Goal: Complete application form: Complete application form

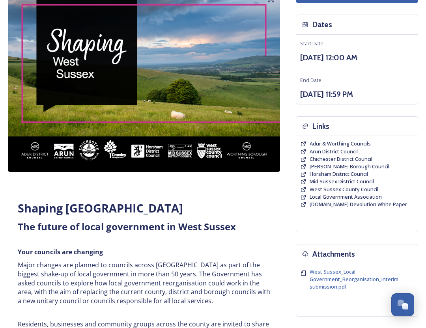
scroll to position [72, 0]
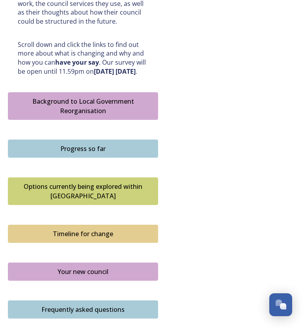
scroll to position [408, 0]
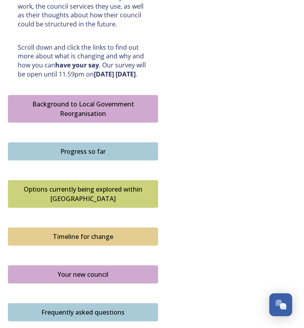
click at [88, 102] on div "Background to Local Government Reorganisation" at bounding box center [83, 108] width 142 height 19
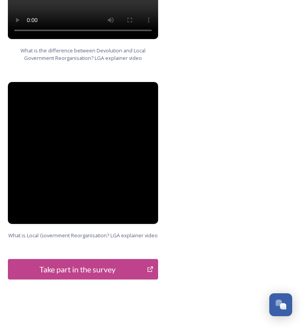
scroll to position [1096, 0]
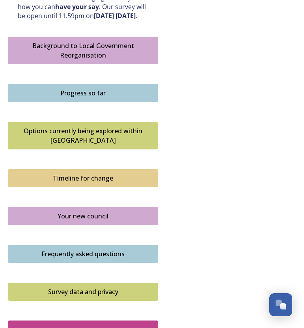
scroll to position [471, 0]
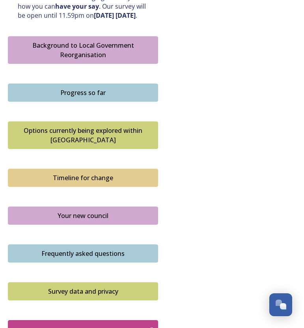
click at [80, 88] on div "Progress so far" at bounding box center [83, 92] width 142 height 9
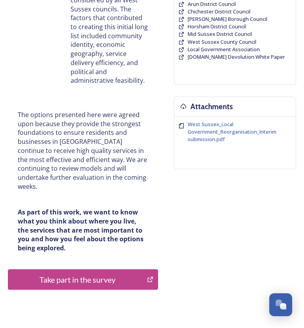
scroll to position [224, 0]
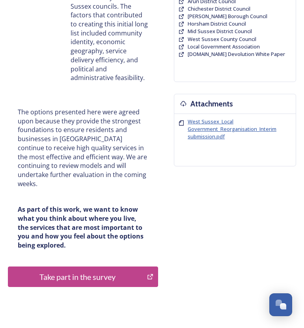
click at [204, 127] on span "West Sussex_Local Government_Reorganisation_Interim submission.pdf" at bounding box center [232, 129] width 89 height 22
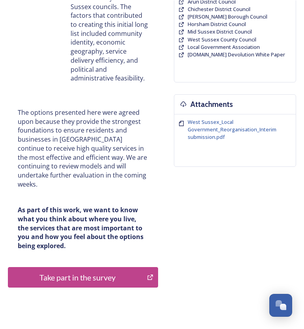
scroll to position [235, 0]
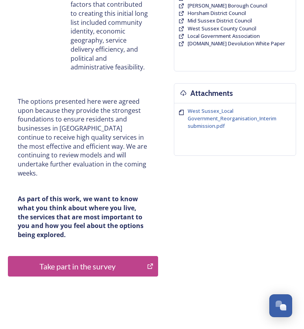
click at [87, 260] on div "Take part in the survey" at bounding box center [77, 266] width 131 height 12
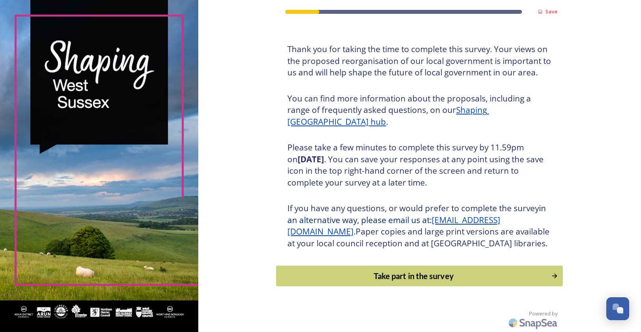
click at [304, 276] on div "Take part in the survey" at bounding box center [414, 276] width 267 height 12
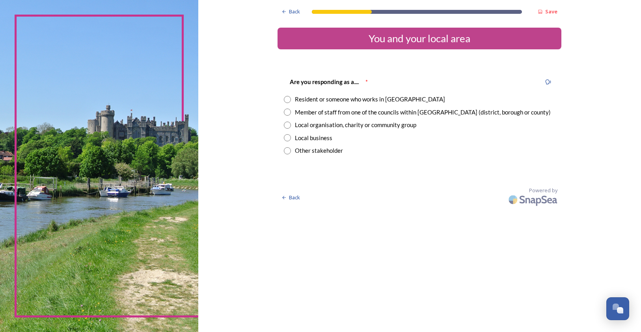
click at [286, 99] on input "radio" at bounding box center [287, 99] width 7 height 7
radio input "true"
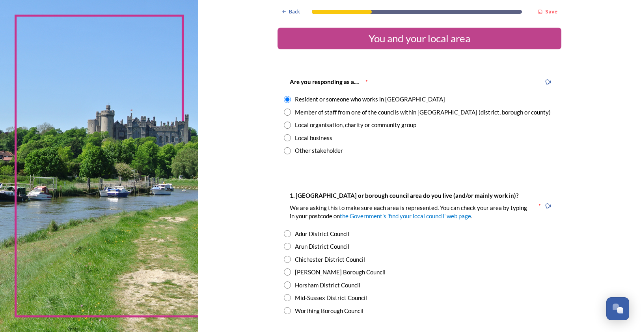
click at [284, 230] on input "radio" at bounding box center [287, 233] width 7 height 7
radio input "true"
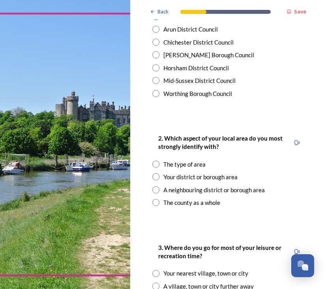
scroll to position [261, 0]
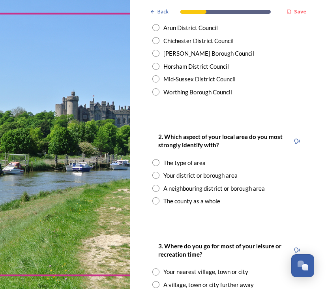
drag, startPoint x: 238, startPoint y: 207, endPoint x: 244, endPoint y: 215, distance: 10.7
click at [244, 215] on div "Back Save You and your local area Are you responding as a.... * Resident or som…" at bounding box center [228, 276] width 164 height 1075
click at [156, 159] on input "radio" at bounding box center [155, 162] width 7 height 7
radio input "true"
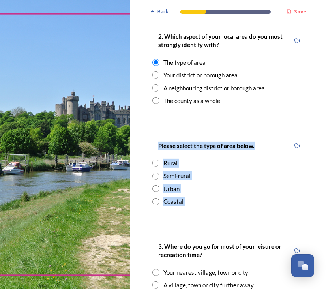
scroll to position [0, 0]
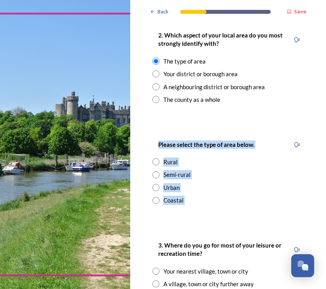
click at [155, 197] on input "radio" at bounding box center [155, 200] width 7 height 7
radio input "true"
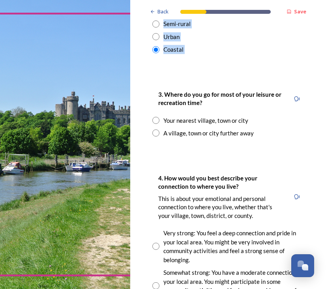
scroll to position [519, 0]
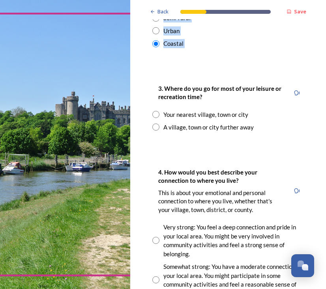
click at [154, 111] on input "radio" at bounding box center [155, 114] width 7 height 7
radio input "true"
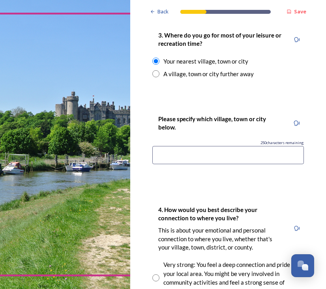
scroll to position [574, 0]
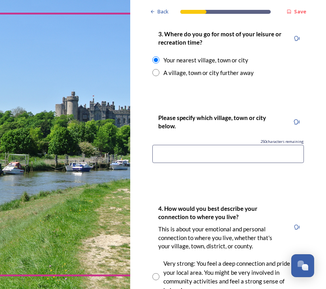
click at [195, 145] on input at bounding box center [227, 154] width 151 height 18
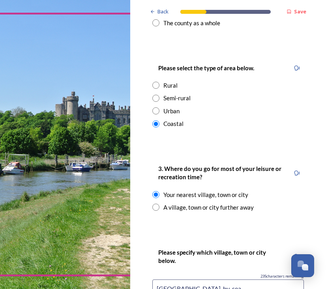
scroll to position [442, 0]
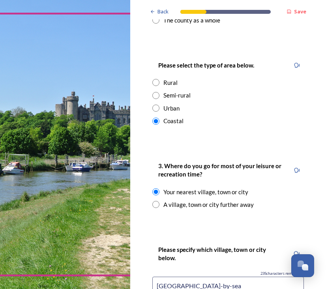
type input "Shoreham-by-sea"
click at [153, 79] on input "radio" at bounding box center [155, 82] width 7 height 7
radio input "true"
click at [155, 118] on input "radio" at bounding box center [155, 121] width 7 height 7
radio input "true"
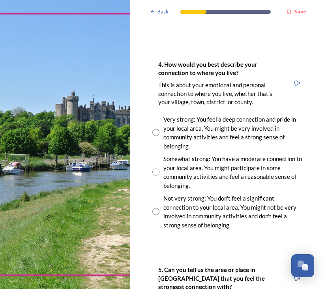
scroll to position [718, 0]
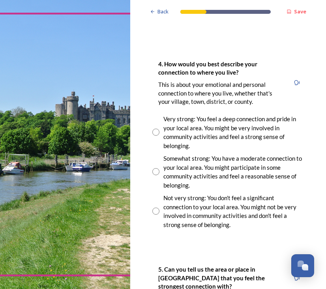
click at [154, 114] on div "Very strong: You feel a deep connection and pride in your local area. You might…" at bounding box center [227, 131] width 151 height 35
radio input "true"
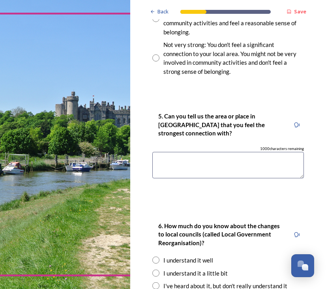
scroll to position [871, 0]
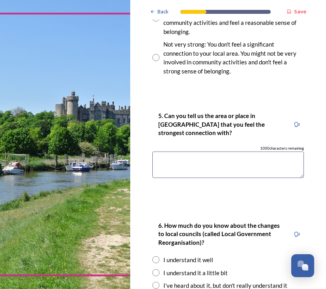
click at [175, 151] on textarea at bounding box center [227, 164] width 151 height 26
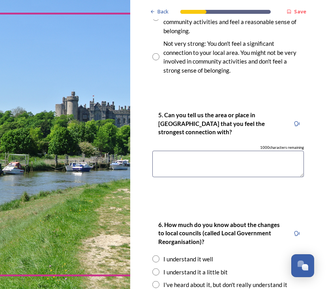
scroll to position [880, 0]
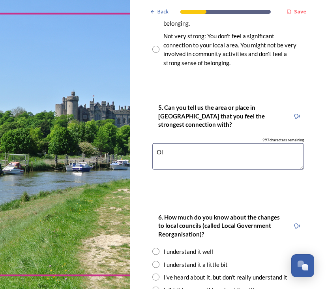
type textarea "O"
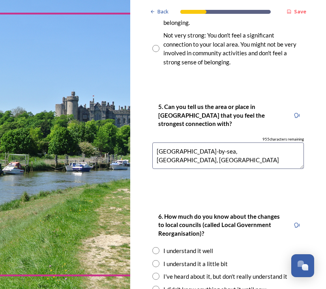
scroll to position [880, 0]
click at [254, 142] on textarea "Shoreham-by-sea, Shoreham Beach, Old Shoreham" at bounding box center [227, 155] width 151 height 26
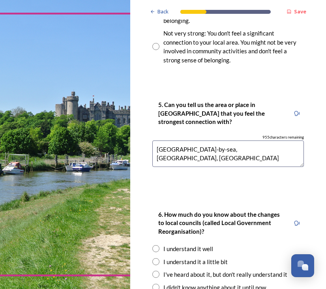
drag, startPoint x: 253, startPoint y: 115, endPoint x: 276, endPoint y: 116, distance: 22.9
click at [276, 140] on textarea "Shoreham-by-sea, Shoreham Beach, Old Shoreham" at bounding box center [227, 153] width 151 height 26
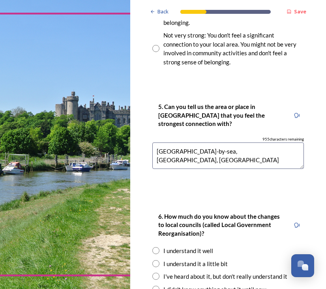
scroll to position [0, 0]
click at [295, 142] on textarea "Shoreham-by-sea, Shoreham Beach, Old Shoreham" at bounding box center [227, 155] width 151 height 26
click at [253, 142] on textarea "Shoreham-by-sea, Shoreham Beach, Old Shoreham" at bounding box center [227, 155] width 151 height 26
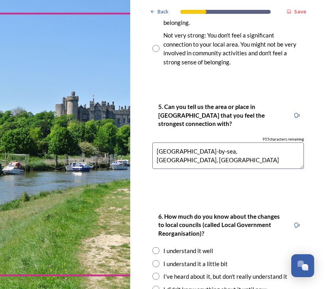
scroll to position [0, 0]
type textarea "Shoreham-by-sea, Shoreham Beach, Old Shoreham"
click at [224, 145] on div "5. Can you tell us the area or place in West Sussex that you feel the strongest…" at bounding box center [228, 139] width 164 height 90
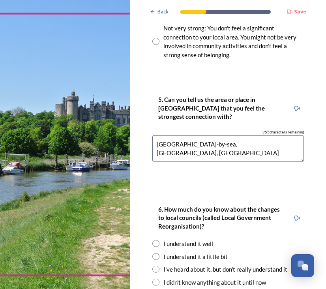
scroll to position [898, 0]
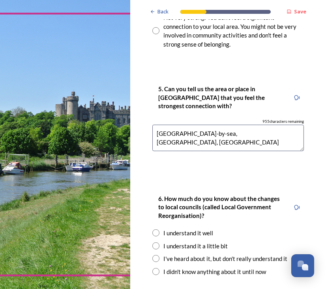
click at [157, 242] on input "radio" at bounding box center [155, 245] width 7 height 7
radio input "true"
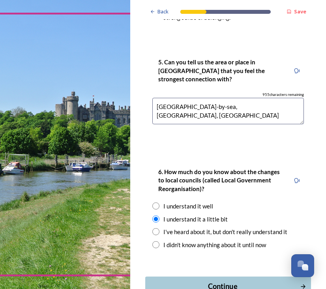
scroll to position [0, 0]
click at [218, 281] on div "Continue" at bounding box center [222, 286] width 146 height 11
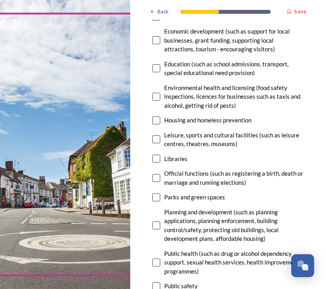
scroll to position [199, 0]
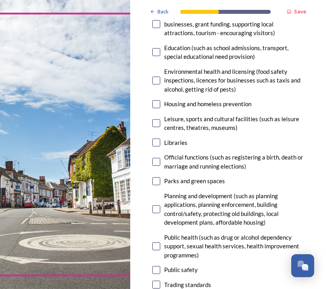
click at [158, 119] on input "checkbox" at bounding box center [156, 123] width 8 height 8
checkbox input "true"
click at [157, 138] on input "checkbox" at bounding box center [156, 142] width 8 height 8
checkbox input "true"
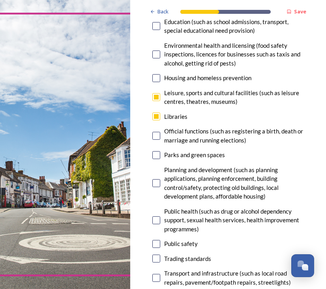
scroll to position [237, 0]
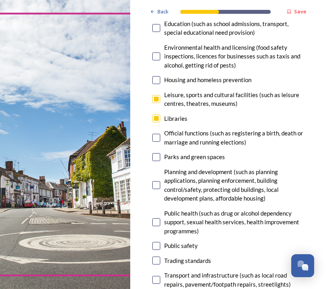
click at [157, 153] on input "checkbox" at bounding box center [156, 157] width 8 height 8
checkbox input "true"
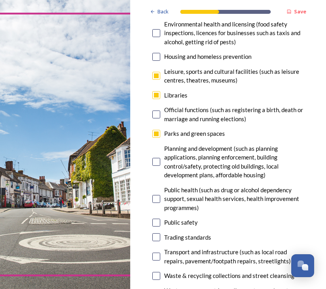
scroll to position [0, 0]
click at [156, 158] on input "checkbox" at bounding box center [156, 162] width 8 height 8
checkbox input "true"
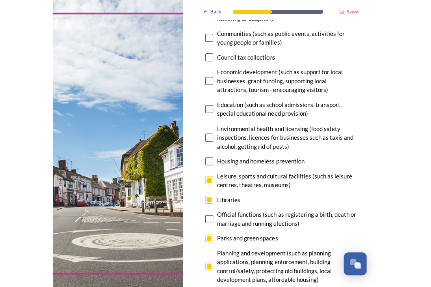
scroll to position [155, 0]
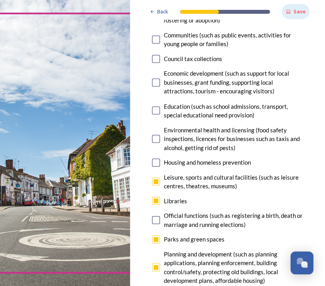
click at [300, 8] on span "Save" at bounding box center [299, 11] width 12 height 7
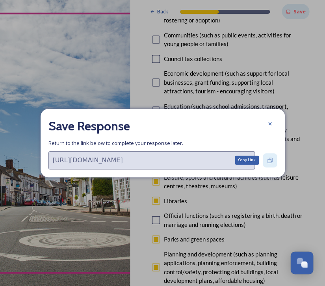
click at [268, 158] on icon at bounding box center [270, 160] width 6 height 6
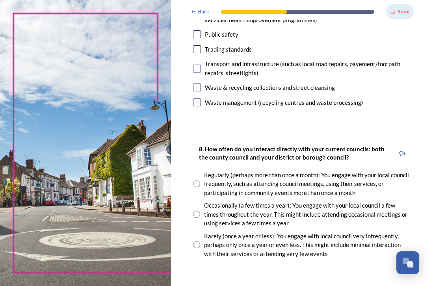
scroll to position [367, 0]
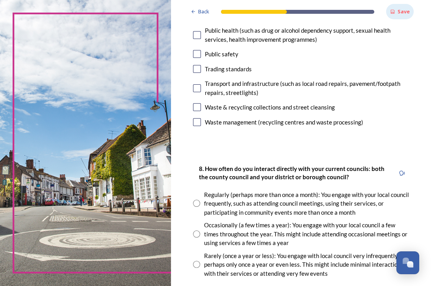
click at [197, 200] on input "radio" at bounding box center [196, 203] width 7 height 7
radio input "true"
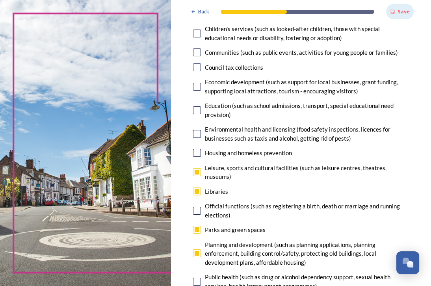
scroll to position [0, 0]
click at [198, 107] on input "checkbox" at bounding box center [197, 110] width 8 height 8
checkbox input "true"
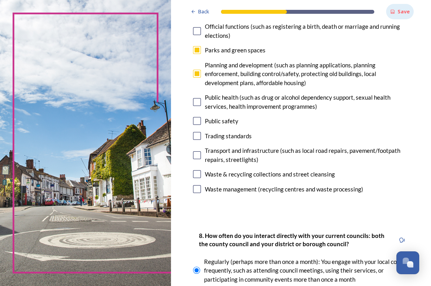
scroll to position [315, 0]
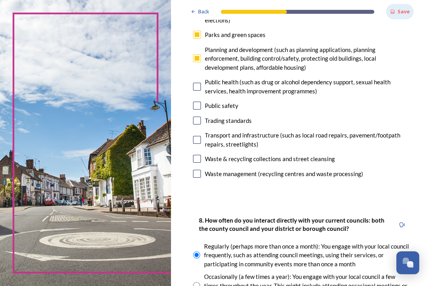
click at [304, 12] on div "Save" at bounding box center [400, 11] width 28 height 15
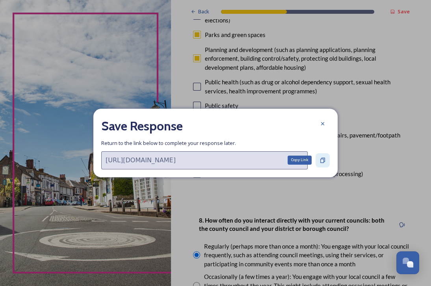
click at [304, 160] on div "Copy Link" at bounding box center [323, 160] width 14 height 14
click at [304, 122] on icon at bounding box center [323, 124] width 6 height 6
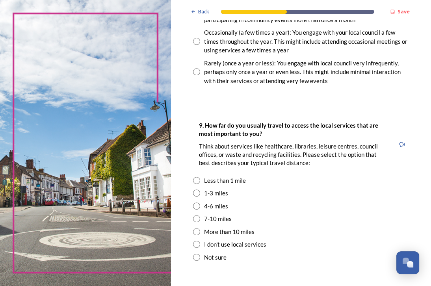
scroll to position [641, 0]
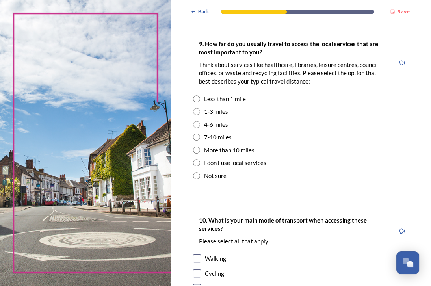
click at [208, 107] on div "1-3 miles" at bounding box center [216, 111] width 24 height 9
radio input "true"
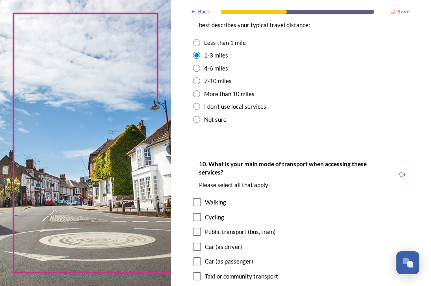
scroll to position [802, 0]
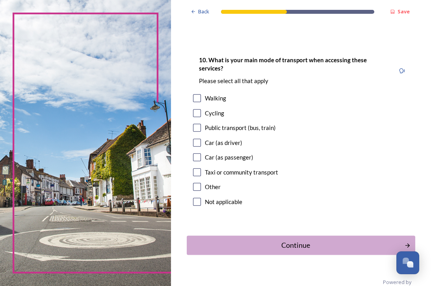
click at [198, 94] on input "checkbox" at bounding box center [197, 98] width 8 height 8
checkbox input "true"
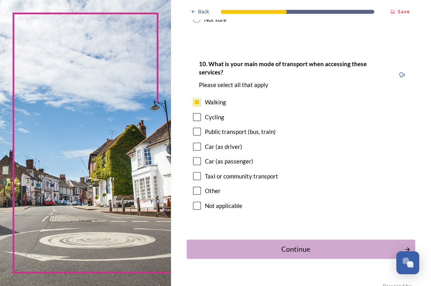
click at [197, 113] on input "checkbox" at bounding box center [197, 117] width 8 height 8
checkbox input "true"
click at [197, 128] on input "checkbox" at bounding box center [197, 132] width 8 height 8
checkbox input "true"
drag, startPoint x: 199, startPoint y: 129, endPoint x: 204, endPoint y: 129, distance: 5.1
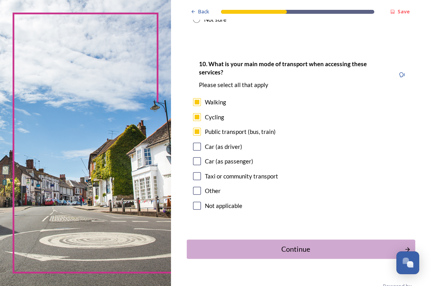
click at [199, 143] on input "checkbox" at bounding box center [197, 147] width 8 height 8
checkbox input "true"
click at [200, 113] on input "checkbox" at bounding box center [197, 117] width 8 height 8
click at [198, 113] on input "checkbox" at bounding box center [197, 117] width 8 height 8
checkbox input "true"
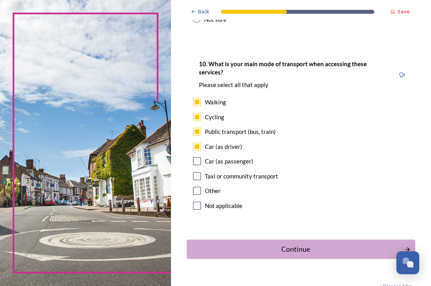
click at [198, 157] on input "checkbox" at bounding box center [197, 161] width 8 height 8
checkbox input "true"
click at [302, 244] on div "Continue" at bounding box center [295, 249] width 211 height 11
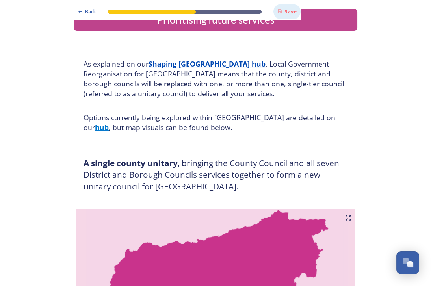
click at [286, 11] on strong "Save" at bounding box center [291, 11] width 12 height 7
click at [83, 13] on div "Back" at bounding box center [87, 11] width 26 height 15
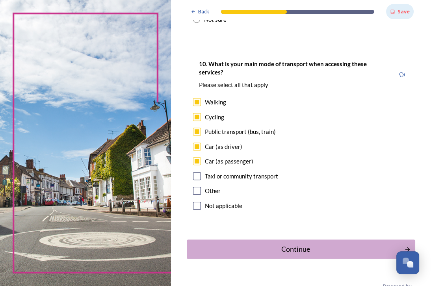
click at [304, 12] on strong "Save" at bounding box center [404, 11] width 12 height 7
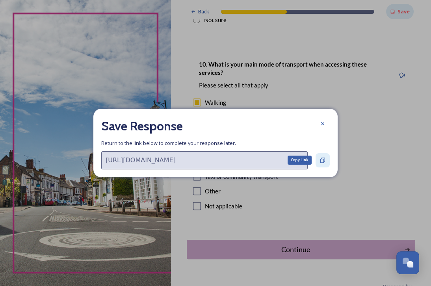
click at [304, 157] on icon at bounding box center [323, 160] width 6 height 6
click at [304, 125] on icon at bounding box center [323, 124] width 6 height 6
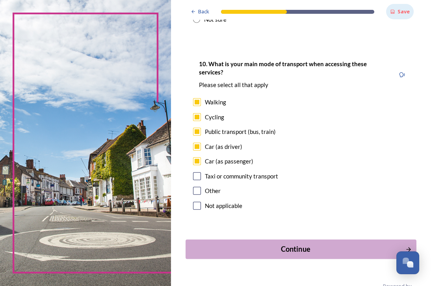
scroll to position [0, 0]
click at [289, 244] on div "Continue" at bounding box center [295, 249] width 211 height 11
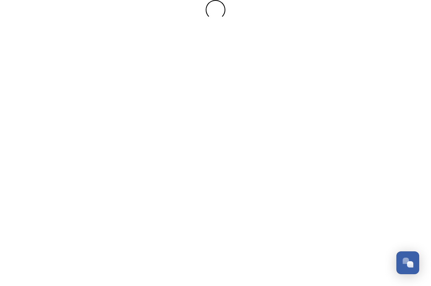
scroll to position [0, 0]
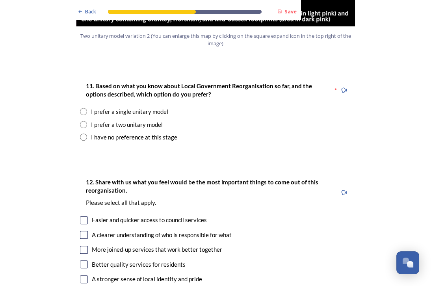
click at [83, 121] on input "radio" at bounding box center [83, 124] width 7 height 7
radio input "true"
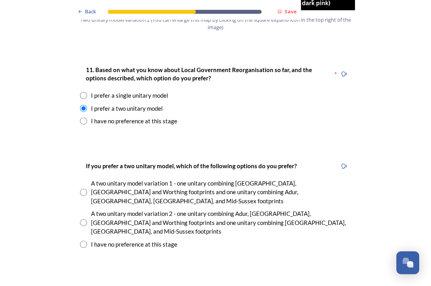
click at [92, 209] on div "A two unitary model variation 2 - one unitary combining Adur, Arun, Chichester …" at bounding box center [221, 222] width 260 height 27
radio input "true"
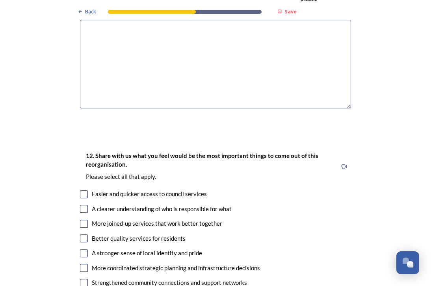
scroll to position [1389, 0]
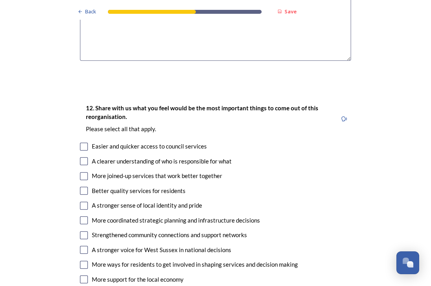
click at [84, 172] on input "checkbox" at bounding box center [84, 176] width 8 height 8
checkbox input "true"
click at [83, 231] on input "checkbox" at bounding box center [84, 235] width 8 height 8
checkbox input "true"
click at [85, 246] on input "checkbox" at bounding box center [84, 250] width 8 height 8
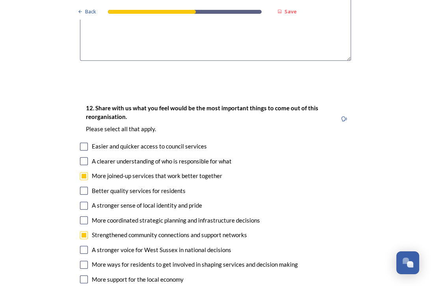
checkbox input "true"
click at [84, 202] on input "checkbox" at bounding box center [84, 206] width 8 height 8
checkbox input "true"
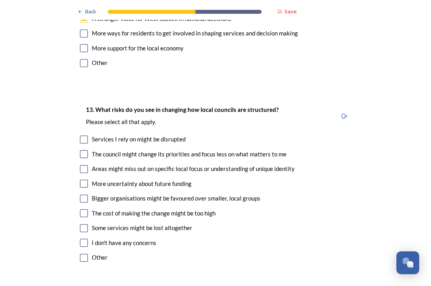
scroll to position [1620, 0]
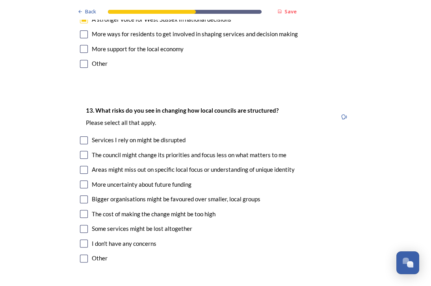
click at [84, 151] on input "checkbox" at bounding box center [84, 155] width 8 height 8
checkbox input "true"
click at [87, 166] on input "checkbox" at bounding box center [84, 170] width 8 height 8
checkbox input "true"
click at [84, 196] on input "checkbox" at bounding box center [84, 200] width 8 height 8
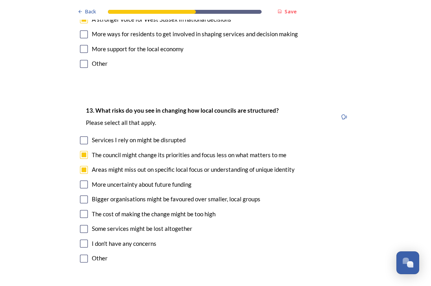
checkbox input "true"
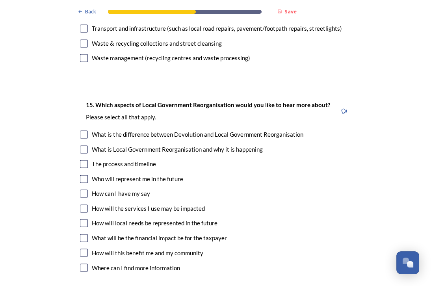
scroll to position [2232, 0]
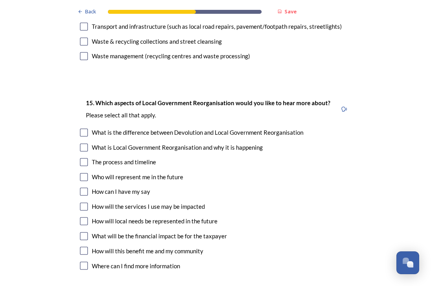
click at [82, 129] on input "checkbox" at bounding box center [84, 133] width 8 height 8
checkbox input "true"
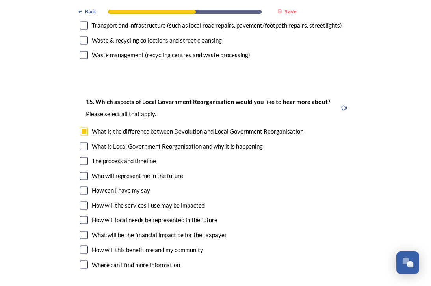
click at [84, 201] on input "checkbox" at bounding box center [84, 205] width 8 height 8
checkbox input "true"
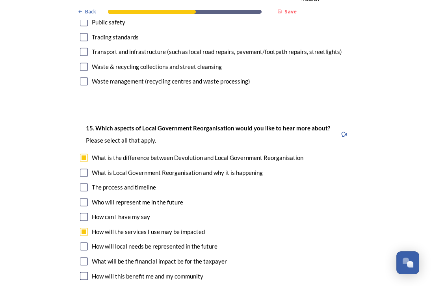
scroll to position [2196, 0]
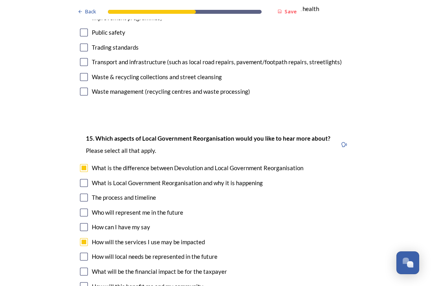
click at [83, 179] on input "checkbox" at bounding box center [84, 183] width 8 height 8
checkbox input "true"
click at [83, 194] on input "checkbox" at bounding box center [84, 198] width 8 height 8
checkbox input "true"
click at [84, 209] on input "checkbox" at bounding box center [84, 213] width 8 height 8
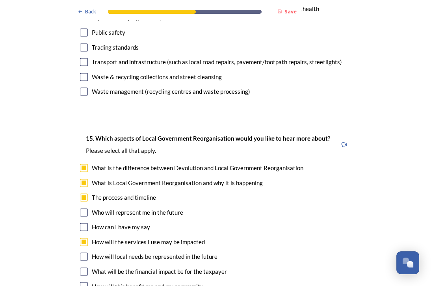
checkbox input "true"
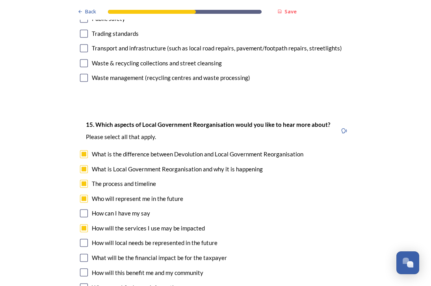
scroll to position [0, 0]
click at [84, 209] on input "checkbox" at bounding box center [84, 213] width 8 height 8
checkbox input "true"
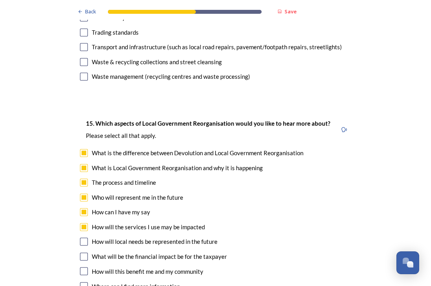
click at [84, 238] on input "checkbox" at bounding box center [84, 242] width 8 height 8
checkbox input "true"
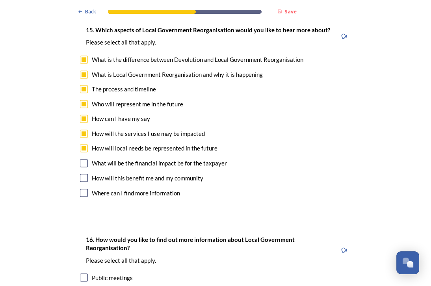
scroll to position [2361, 0]
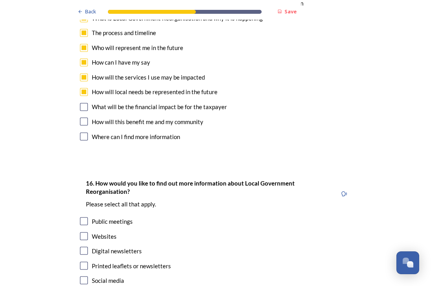
click at [84, 247] on input "checkbox" at bounding box center [84, 251] width 8 height 8
checkbox input "true"
click at [84, 217] on input "checkbox" at bounding box center [84, 221] width 8 height 8
checkbox input "true"
drag, startPoint x: 82, startPoint y: 167, endPoint x: 86, endPoint y: 170, distance: 4.3
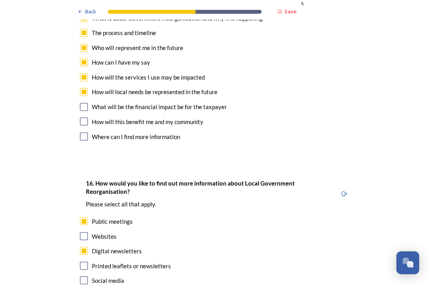
click at [83, 232] on input "checkbox" at bounding box center [84, 236] width 8 height 8
checkbox input "true"
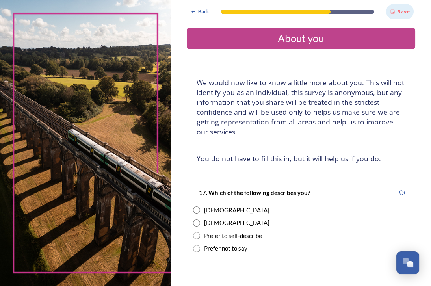
click at [304, 7] on div "Save" at bounding box center [400, 11] width 28 height 15
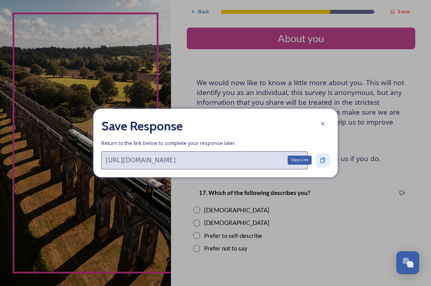
click at [304, 161] on icon at bounding box center [323, 160] width 6 height 6
click at [304, 125] on icon at bounding box center [323, 124] width 6 height 6
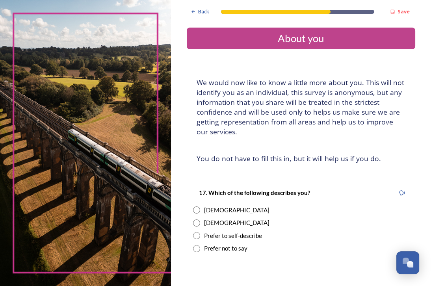
click at [219, 218] on div "Male" at bounding box center [301, 222] width 216 height 9
radio input "true"
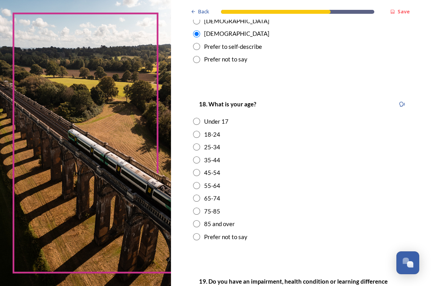
scroll to position [198, 0]
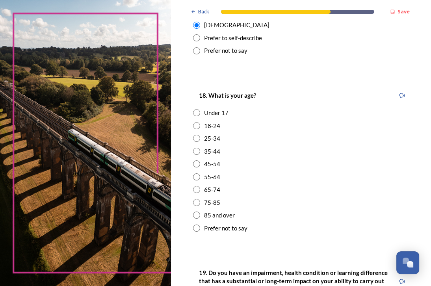
click at [213, 185] on div "65-74" at bounding box center [212, 189] width 16 height 9
radio input "true"
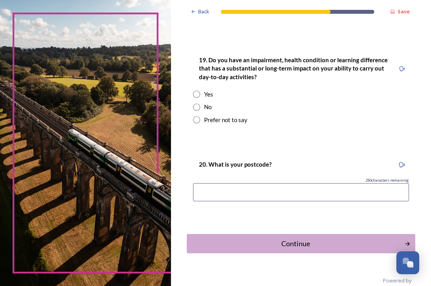
scroll to position [410, 0]
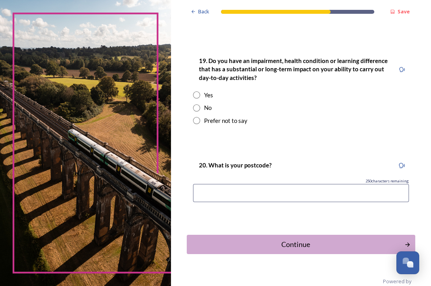
click at [197, 104] on input "radio" at bounding box center [196, 107] width 7 height 7
radio input "true"
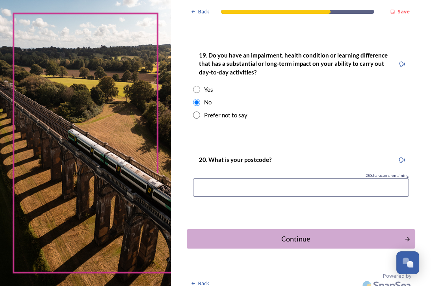
scroll to position [0, 0]
click at [215, 179] on input at bounding box center [301, 188] width 216 height 18
type input "BN43 5NU"
click at [304, 13] on strong "Save" at bounding box center [404, 11] width 12 height 7
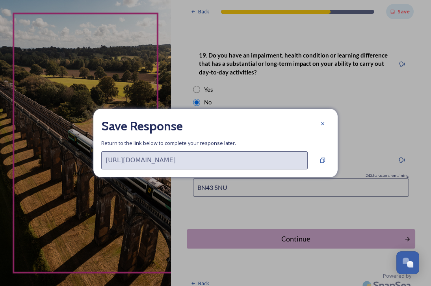
click at [304, 125] on icon at bounding box center [323, 124] width 6 height 6
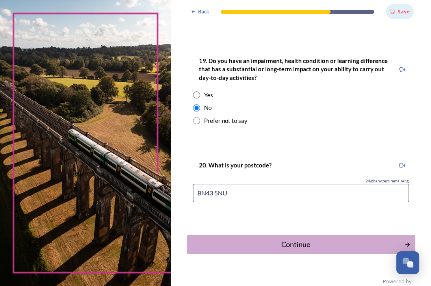
click at [242, 187] on input "BN43 5NU" at bounding box center [301, 193] width 216 height 18
drag, startPoint x: 242, startPoint y: 187, endPoint x: 194, endPoint y: 184, distance: 47.8
click at [194, 184] on div "20. What is your postcode? 242 characters remaining BN43 5NU" at bounding box center [301, 184] width 229 height 63
click at [304, 244] on button "Continue" at bounding box center [301, 244] width 231 height 19
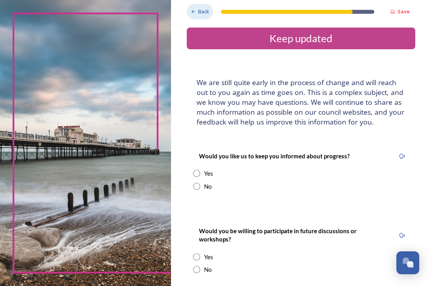
click at [201, 11] on span "Back" at bounding box center [203, 11] width 11 height 7
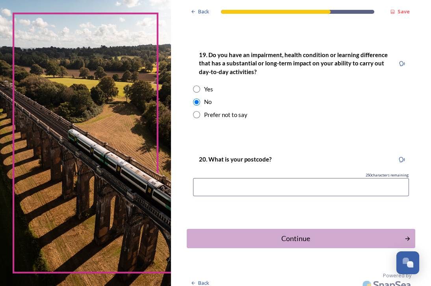
scroll to position [416, 0]
click at [199, 112] on input "radio" at bounding box center [196, 115] width 7 height 7
radio input "true"
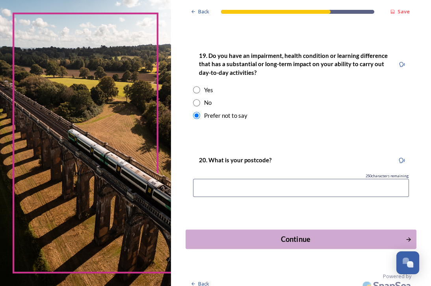
click at [304, 234] on div "Continue" at bounding box center [295, 239] width 211 height 11
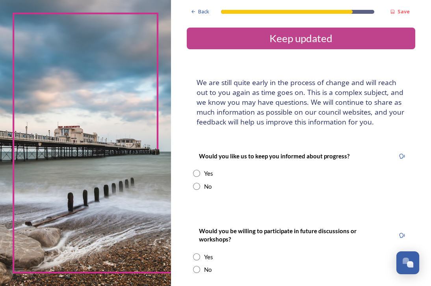
scroll to position [0, 0]
click at [304, 11] on strong "Save" at bounding box center [404, 11] width 12 height 7
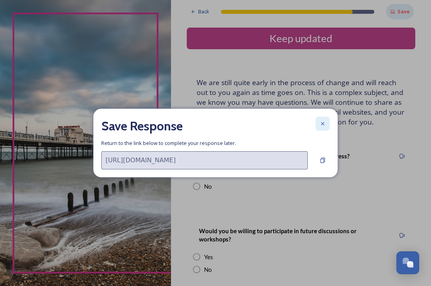
click at [304, 121] on icon at bounding box center [323, 124] width 6 height 6
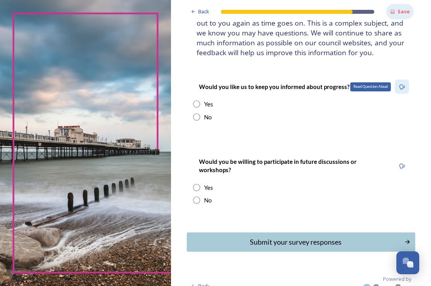
click at [304, 86] on div "Read Question Aloud" at bounding box center [402, 87] width 14 height 14
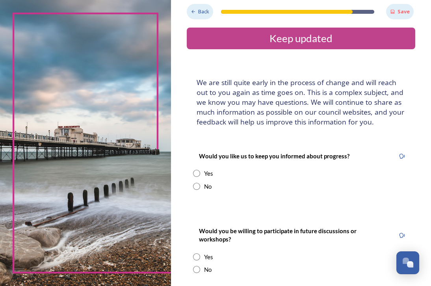
click at [201, 10] on span "Back" at bounding box center [203, 11] width 11 height 7
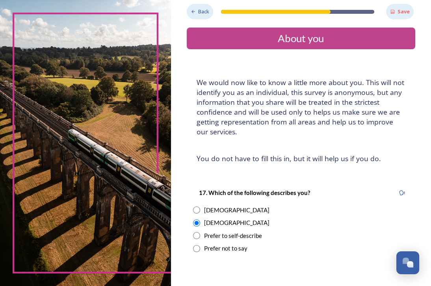
click at [201, 10] on span "Back" at bounding box center [203, 11] width 11 height 7
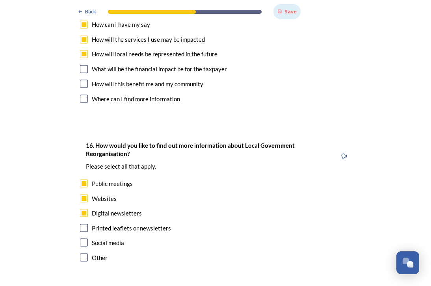
click at [83, 224] on input "checkbox" at bounding box center [84, 228] width 8 height 8
checkbox input "true"
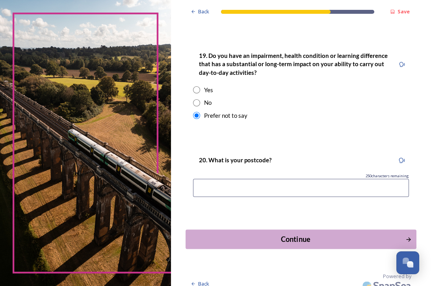
click at [304, 234] on div "Continue" at bounding box center [295, 239] width 211 height 11
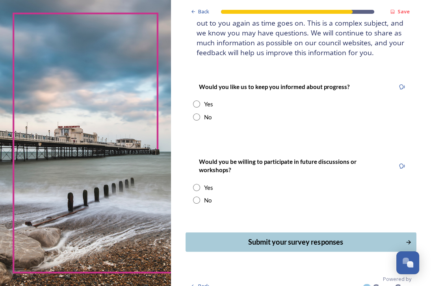
scroll to position [69, 0]
click at [199, 101] on input "radio" at bounding box center [196, 104] width 7 height 7
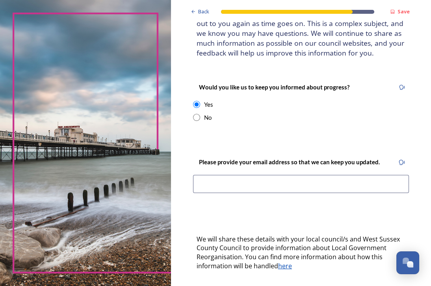
click at [199, 101] on input "radio" at bounding box center [196, 104] width 7 height 7
radio input "false"
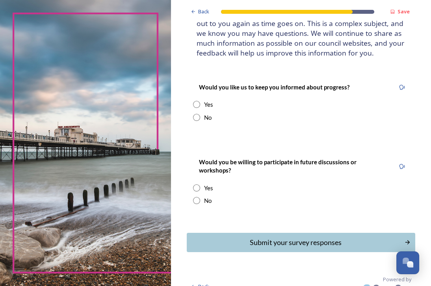
scroll to position [2, 0]
click at [289, 237] on div "Submit your survey responses" at bounding box center [295, 242] width 209 height 11
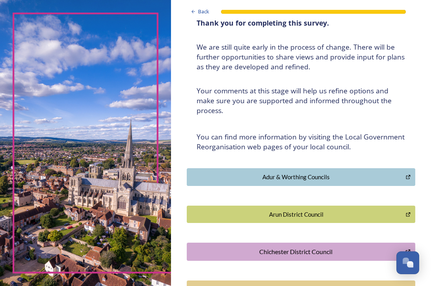
scroll to position [118, 0]
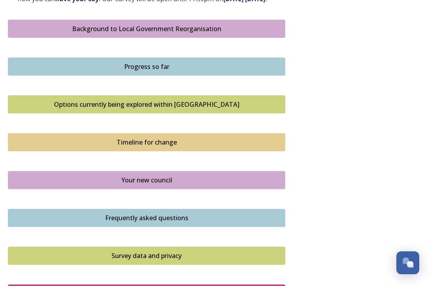
scroll to position [454, 0]
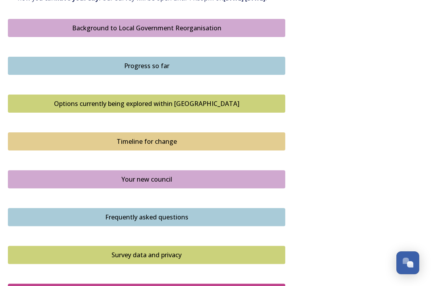
click at [171, 108] on div "Options currently being explored within [GEOGRAPHIC_DATA]" at bounding box center [146, 103] width 269 height 9
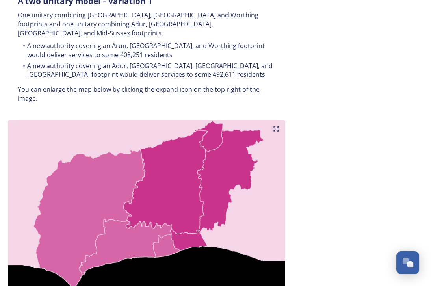
scroll to position [467, 0]
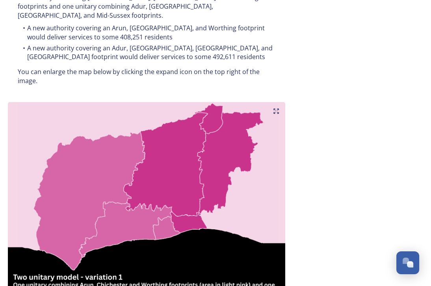
click at [219, 146] on img at bounding box center [147, 200] width 278 height 196
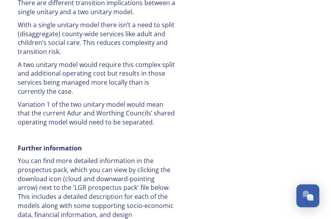
scroll to position [1792, 0]
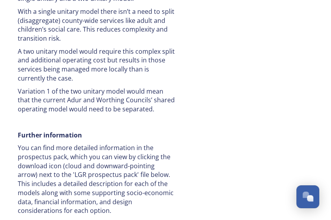
scroll to position [1805, 0]
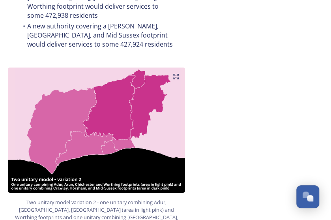
scroll to position [819, 0]
